Goal: Find specific page/section: Find specific page/section

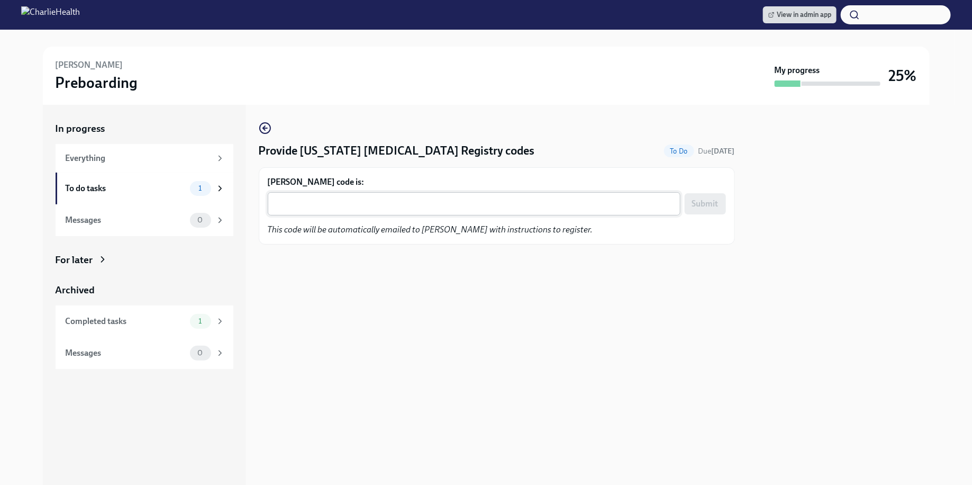
click at [443, 203] on textarea "Madelyn Boerste's code is:" at bounding box center [474, 203] width 400 height 13
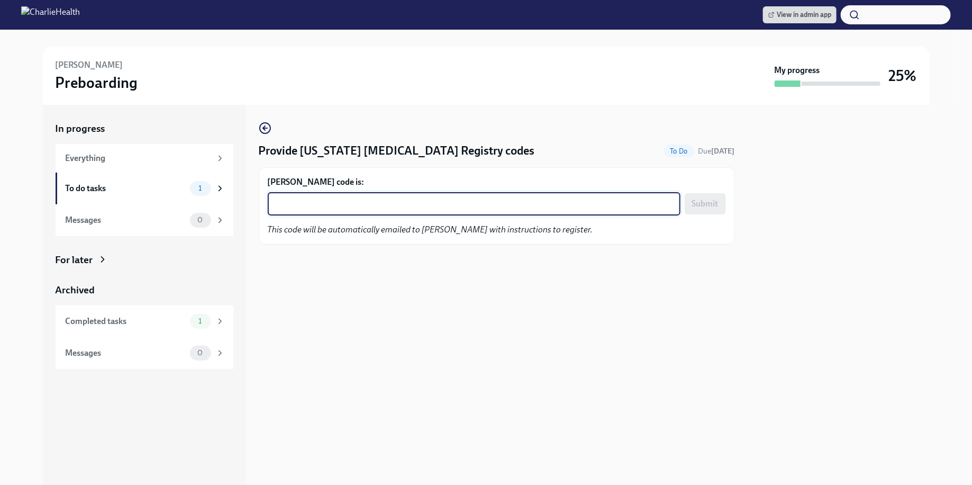
paste textarea "RD5GR6AM1PHE"
type textarea "RD5GR6AM1PHE"
click at [704, 209] on button "Submit" at bounding box center [705, 203] width 41 height 21
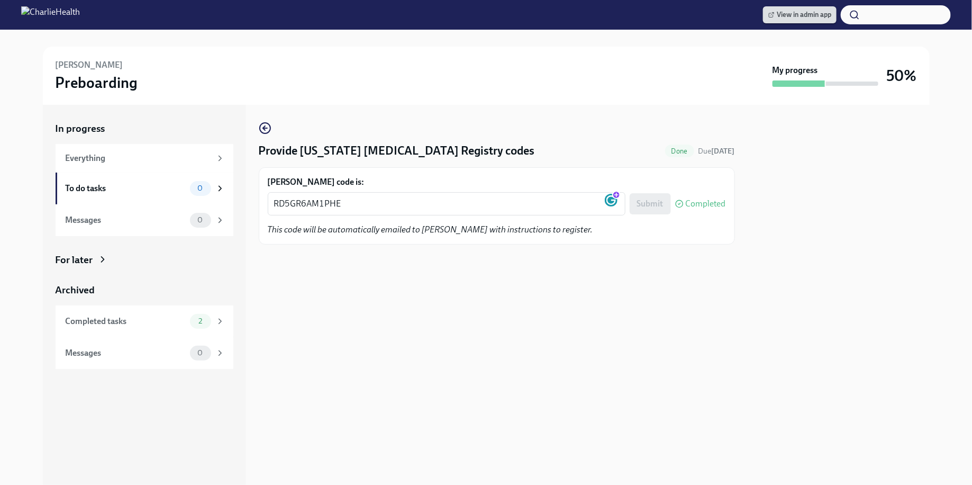
click at [791, 14] on span "View in admin app" at bounding box center [799, 15] width 63 height 11
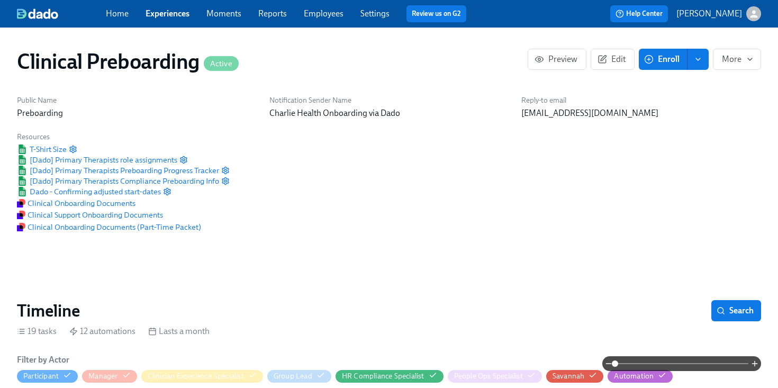
click at [315, 16] on link "Employees" at bounding box center [324, 13] width 40 height 10
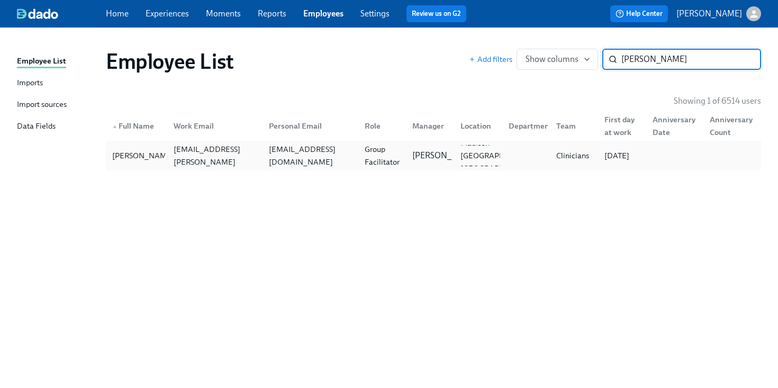
type input "[PERSON_NAME]"
click at [321, 142] on div "[PERSON_NAME] [PERSON_NAME][EMAIL_ADDRESS][PERSON_NAME][DOMAIN_NAME] [EMAIL_ADD…" at bounding box center [433, 156] width 655 height 30
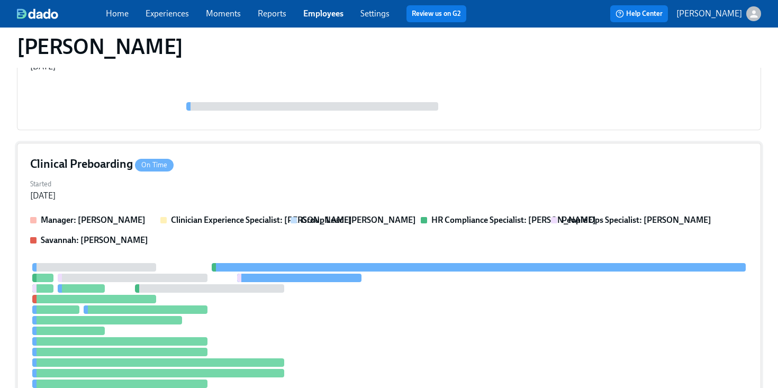
scroll to position [180, 0]
click at [379, 170] on div "Clinical Preboarding On Time" at bounding box center [389, 164] width 718 height 16
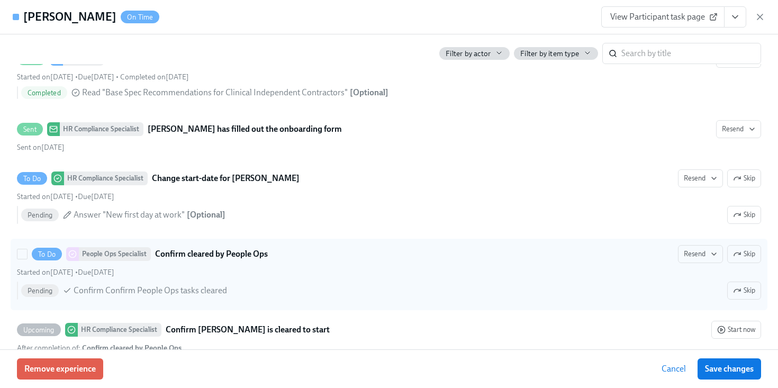
scroll to position [2073, 0]
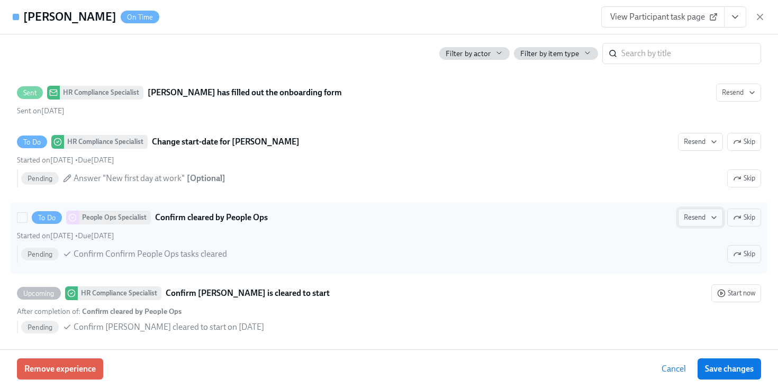
click at [689, 221] on span "Resend" at bounding box center [700, 217] width 33 height 11
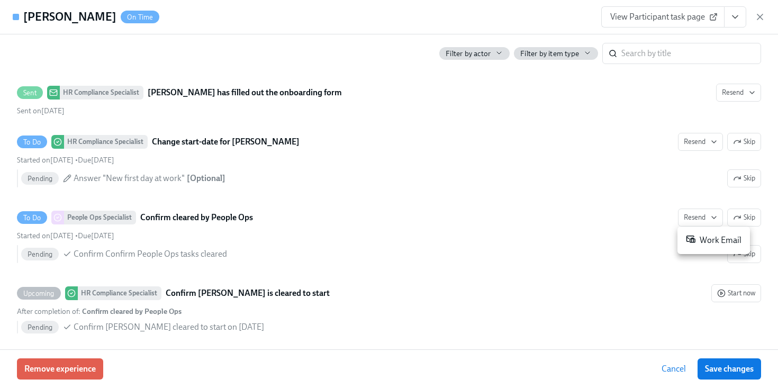
click at [700, 240] on div "Work Email" at bounding box center [714, 240] width 56 height 13
click at [763, 20] on icon "button" at bounding box center [760, 17] width 11 height 11
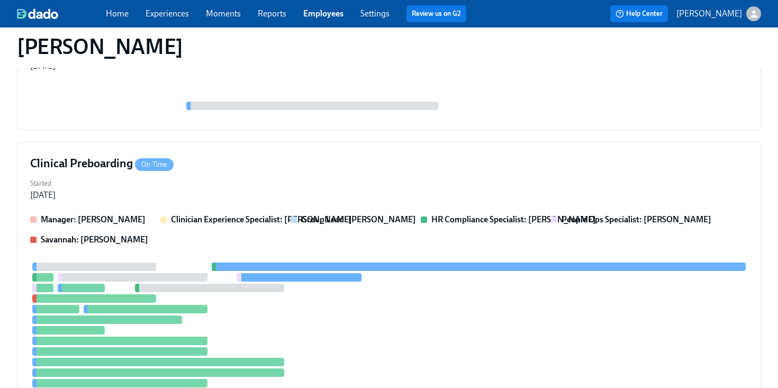
click at [318, 15] on link "Employees" at bounding box center [323, 13] width 40 height 10
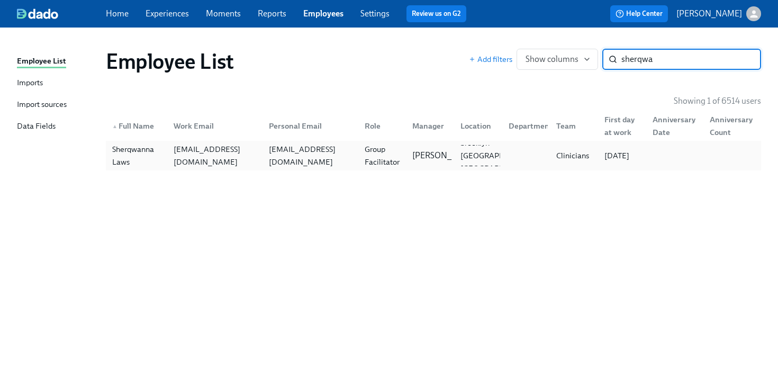
type input "sherqwa"
click at [163, 155] on div "Sherqwanna Laws" at bounding box center [136, 155] width 57 height 25
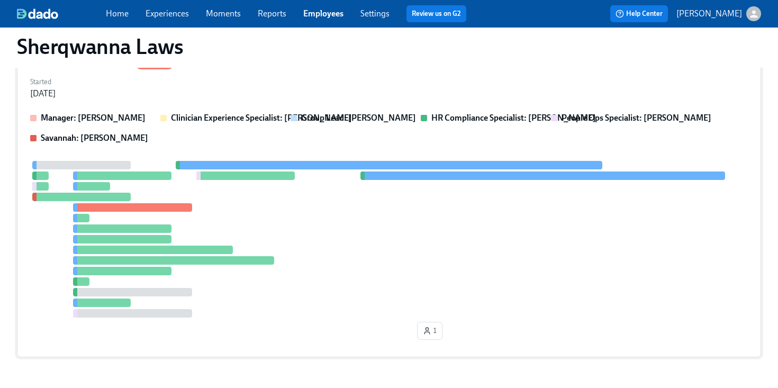
scroll to position [323, 0]
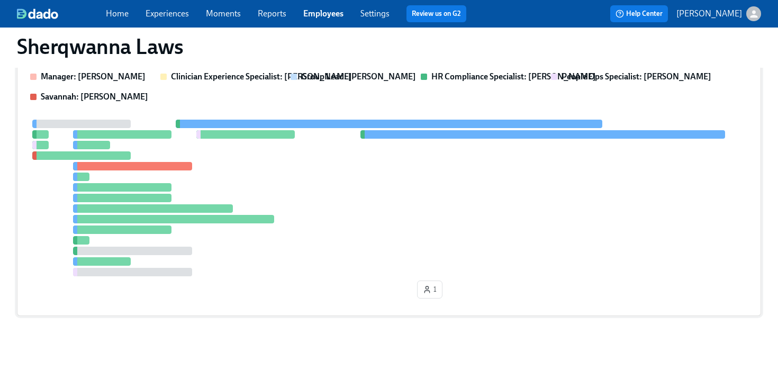
click at [390, 187] on div at bounding box center [389, 198] width 718 height 157
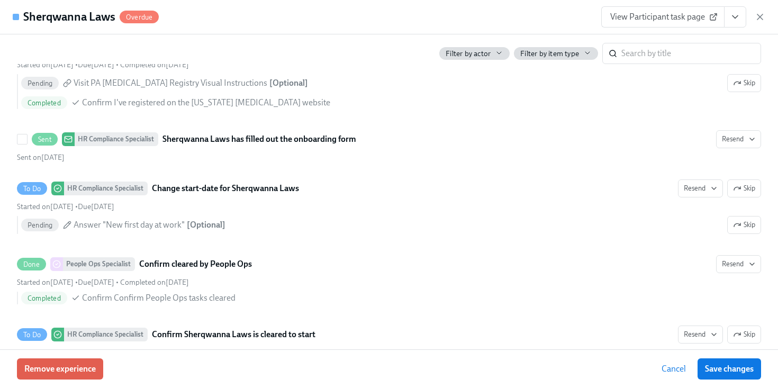
scroll to position [2136, 0]
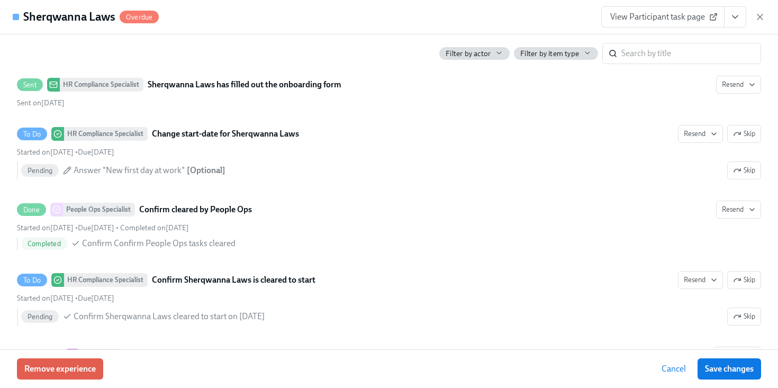
click at [737, 16] on icon "View task page" at bounding box center [735, 17] width 11 height 11
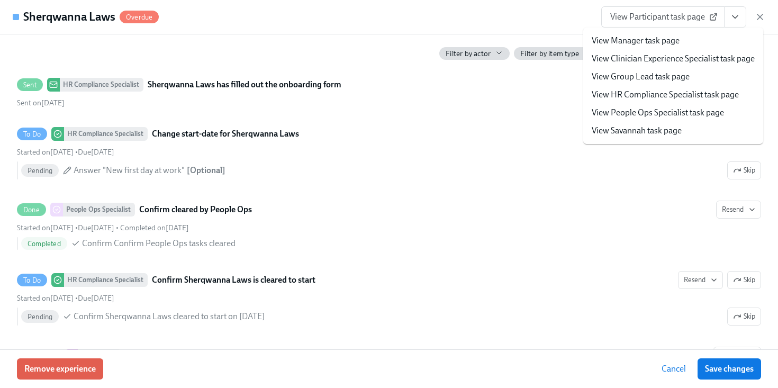
click at [629, 97] on link "View HR Compliance Specialist task page" at bounding box center [665, 95] width 147 height 12
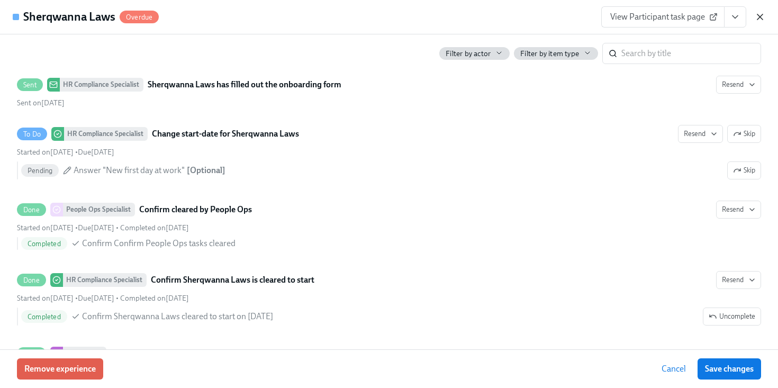
click at [761, 17] on icon "button" at bounding box center [760, 17] width 11 height 11
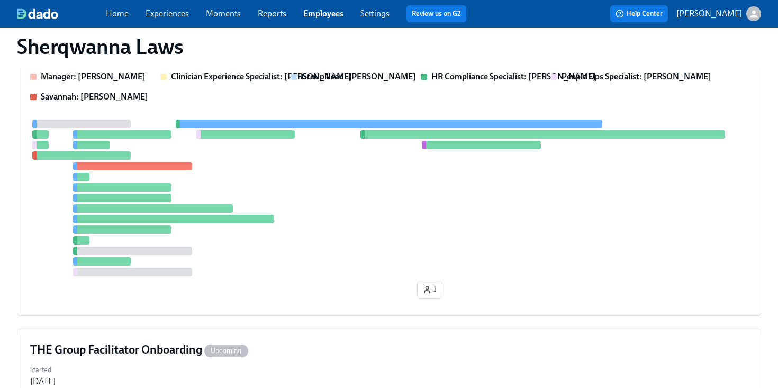
click at [313, 4] on div "Home Experiences Moments Reports Employees Settings Review us on G2 Help Center…" at bounding box center [389, 14] width 778 height 28
click at [314, 13] on link "Employees" at bounding box center [323, 13] width 40 height 10
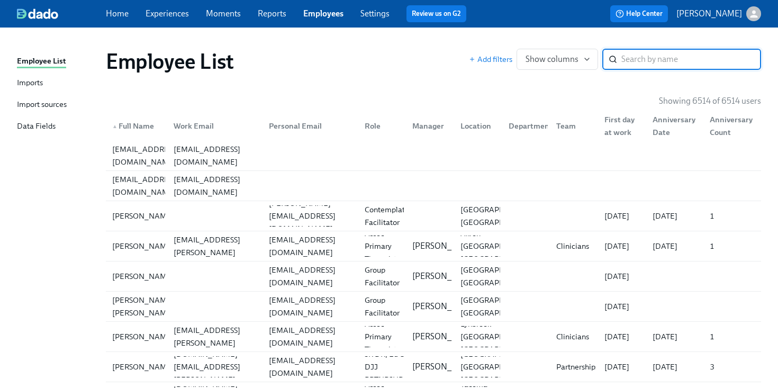
type input "O"
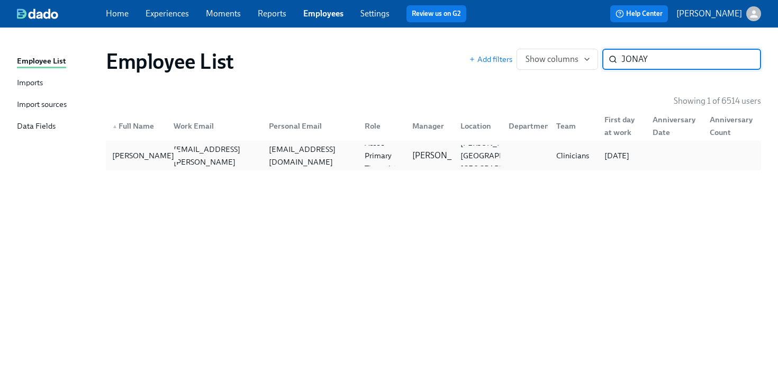
type input "JONAY"
click at [146, 162] on div "[PERSON_NAME]" at bounding box center [136, 155] width 57 height 21
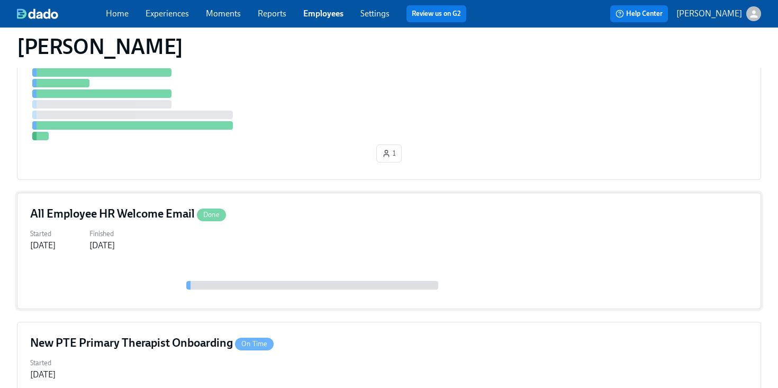
scroll to position [87, 0]
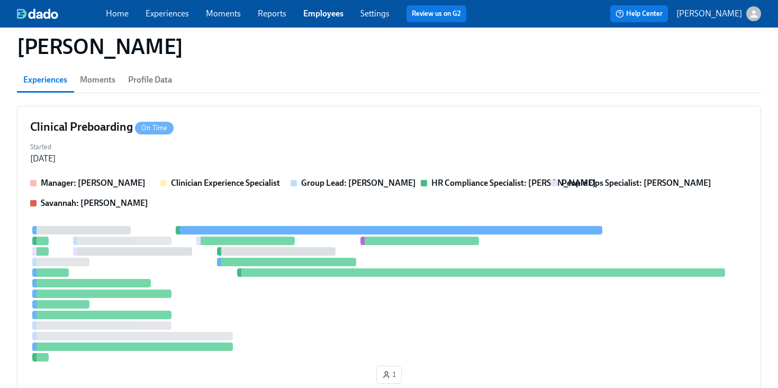
click at [324, 15] on link "Employees" at bounding box center [323, 13] width 40 height 10
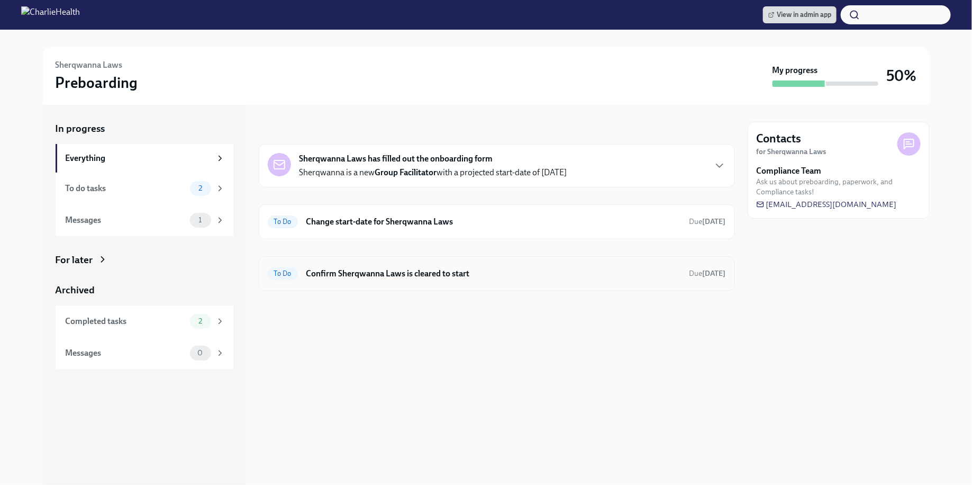
click at [432, 280] on div "To Do Confirm Sherqwanna Laws is cleared to start Due [DATE]" at bounding box center [497, 273] width 458 height 17
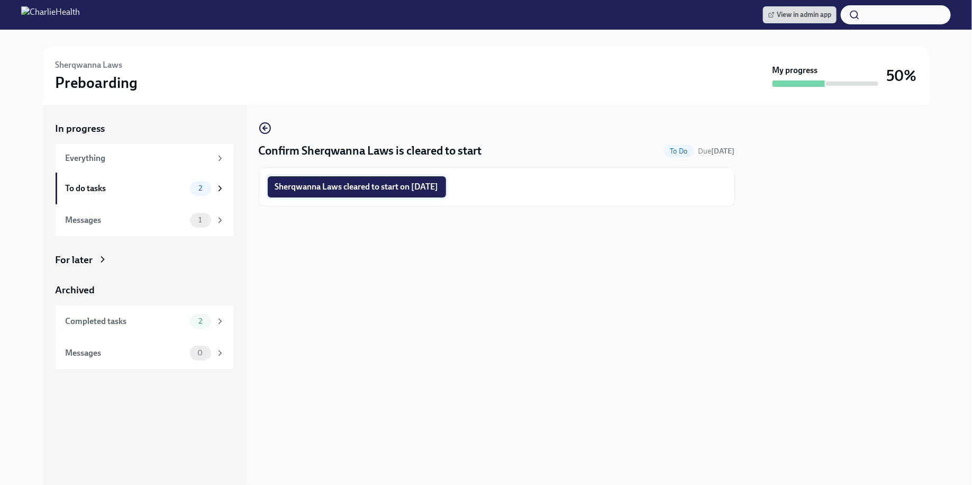
click at [377, 194] on button "Sherqwanna Laws cleared to start on [DATE]" at bounding box center [357, 186] width 178 height 21
